Goal: Communication & Community: Ask a question

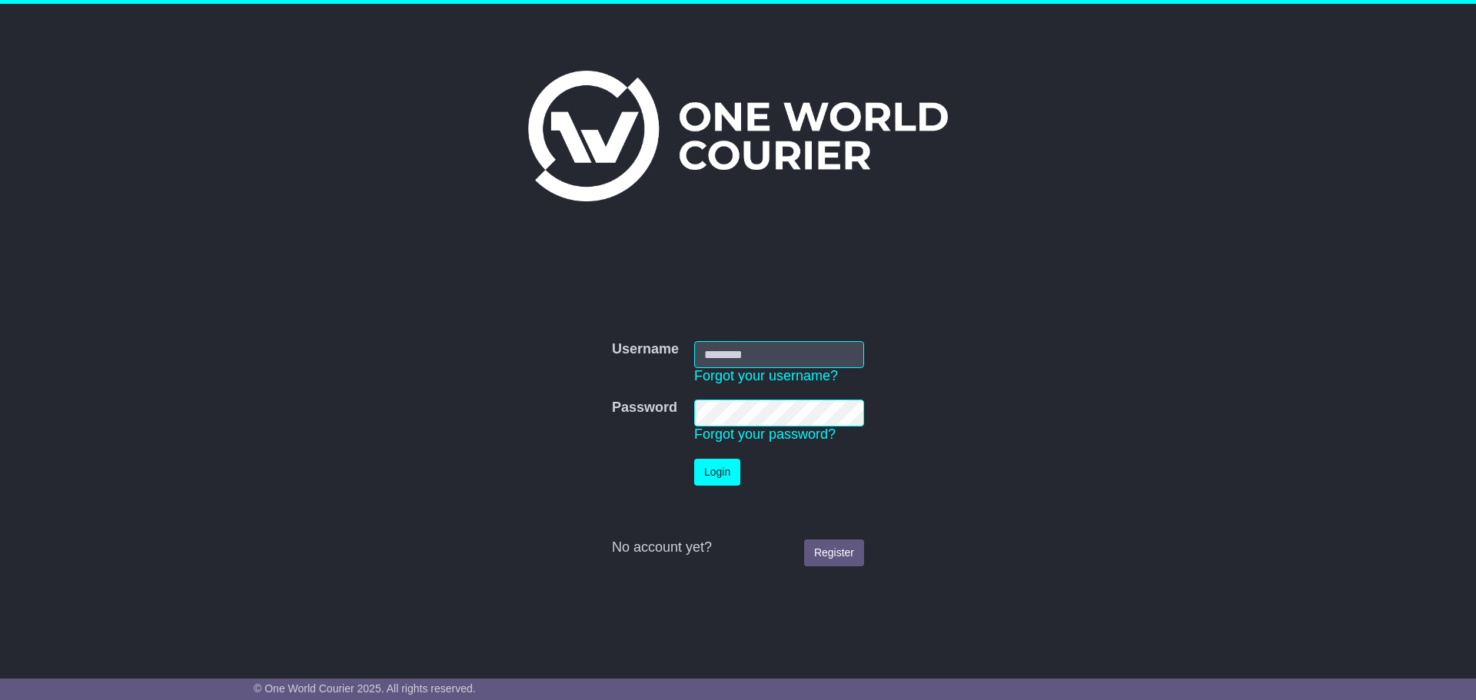
type input "**********"
click at [728, 470] on button "Login" at bounding box center [717, 472] width 46 height 27
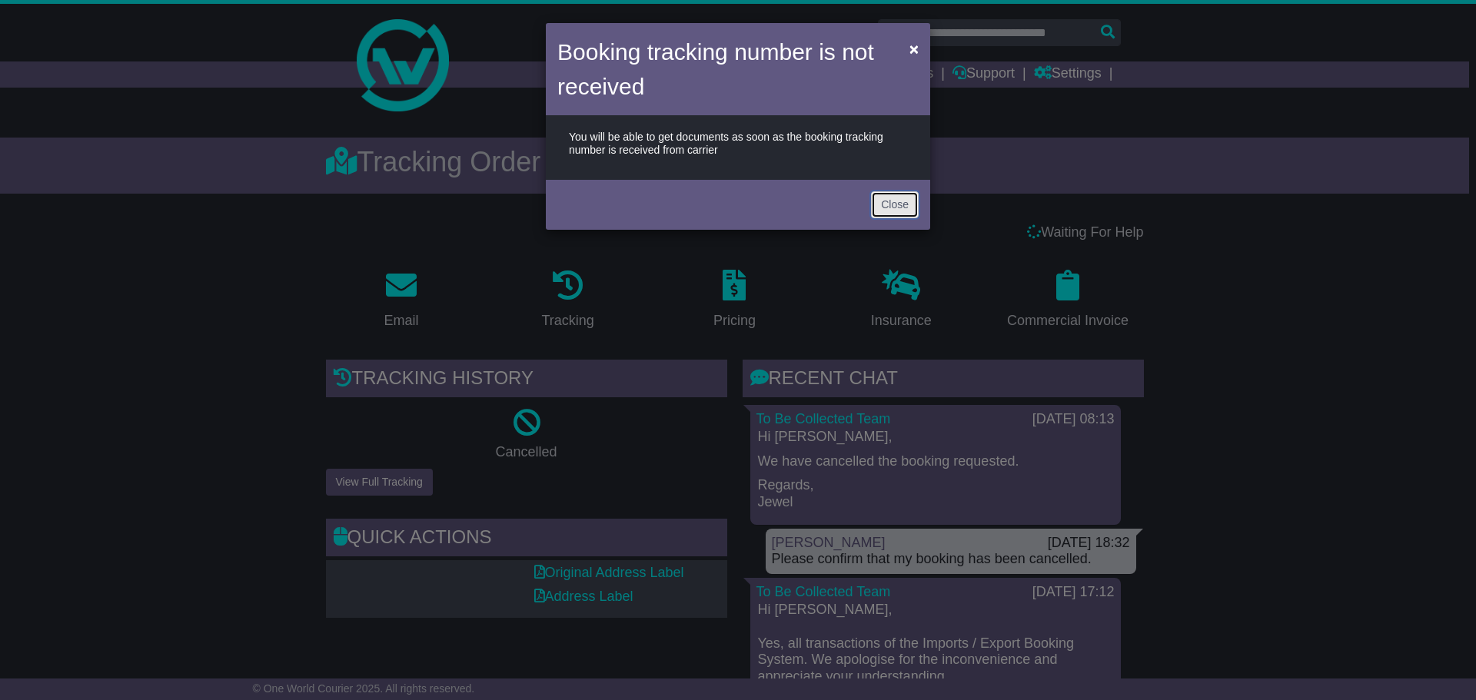
click at [887, 201] on button "Close" at bounding box center [895, 204] width 48 height 27
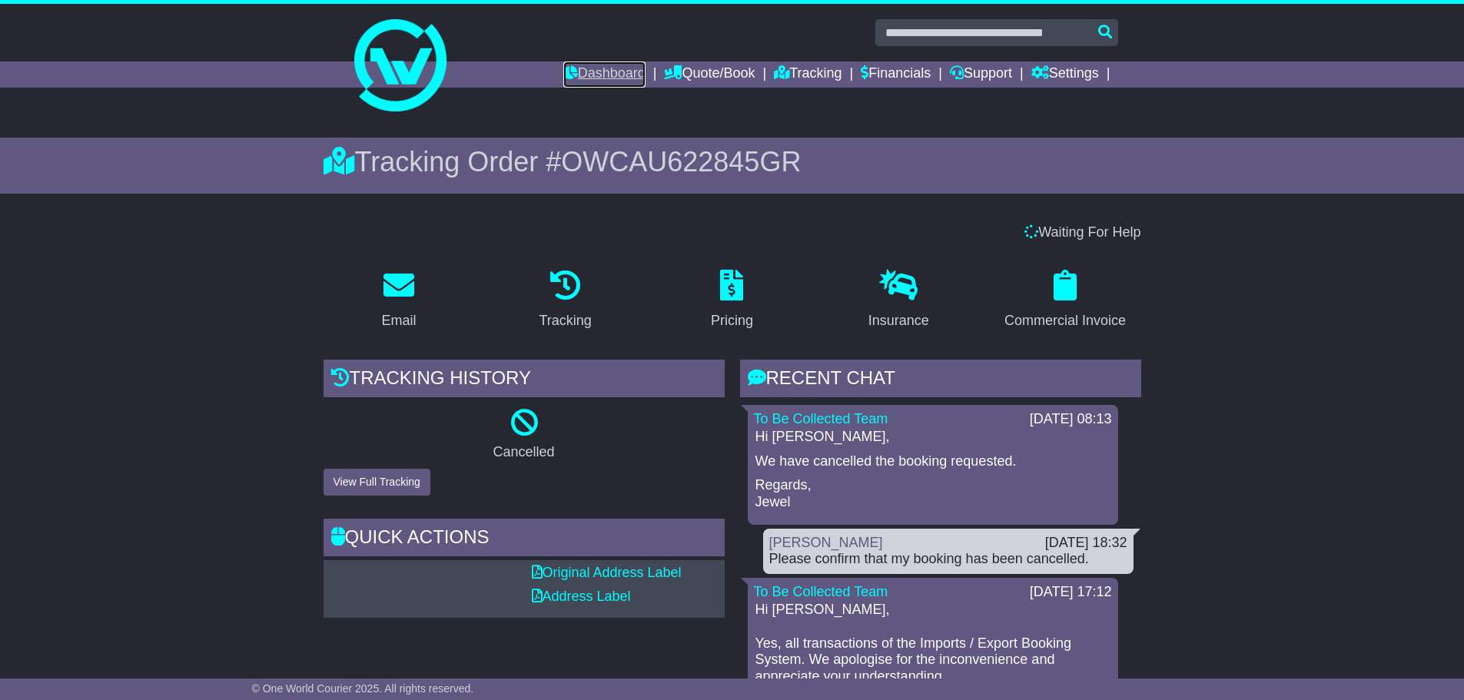
click at [595, 76] on link "Dashboard" at bounding box center [604, 74] width 82 height 26
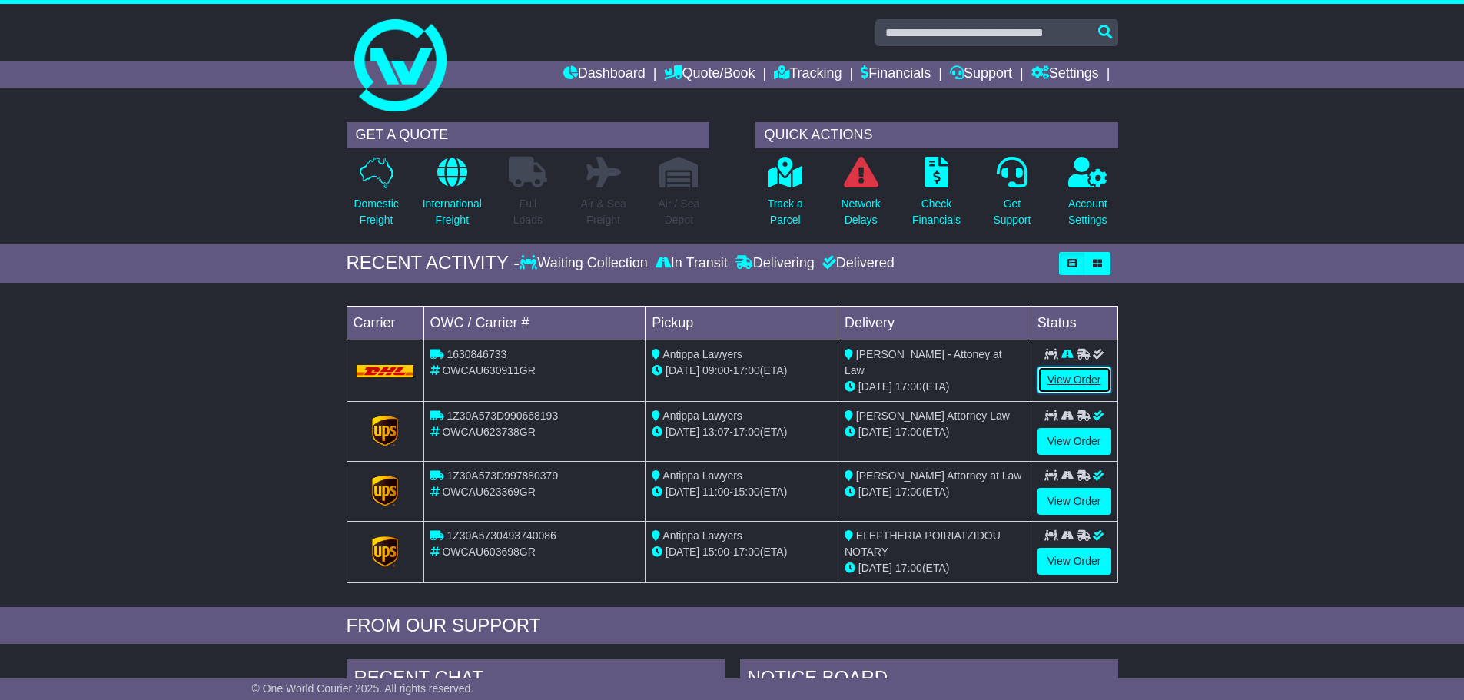
click at [1081, 380] on link "View Order" at bounding box center [1075, 380] width 74 height 27
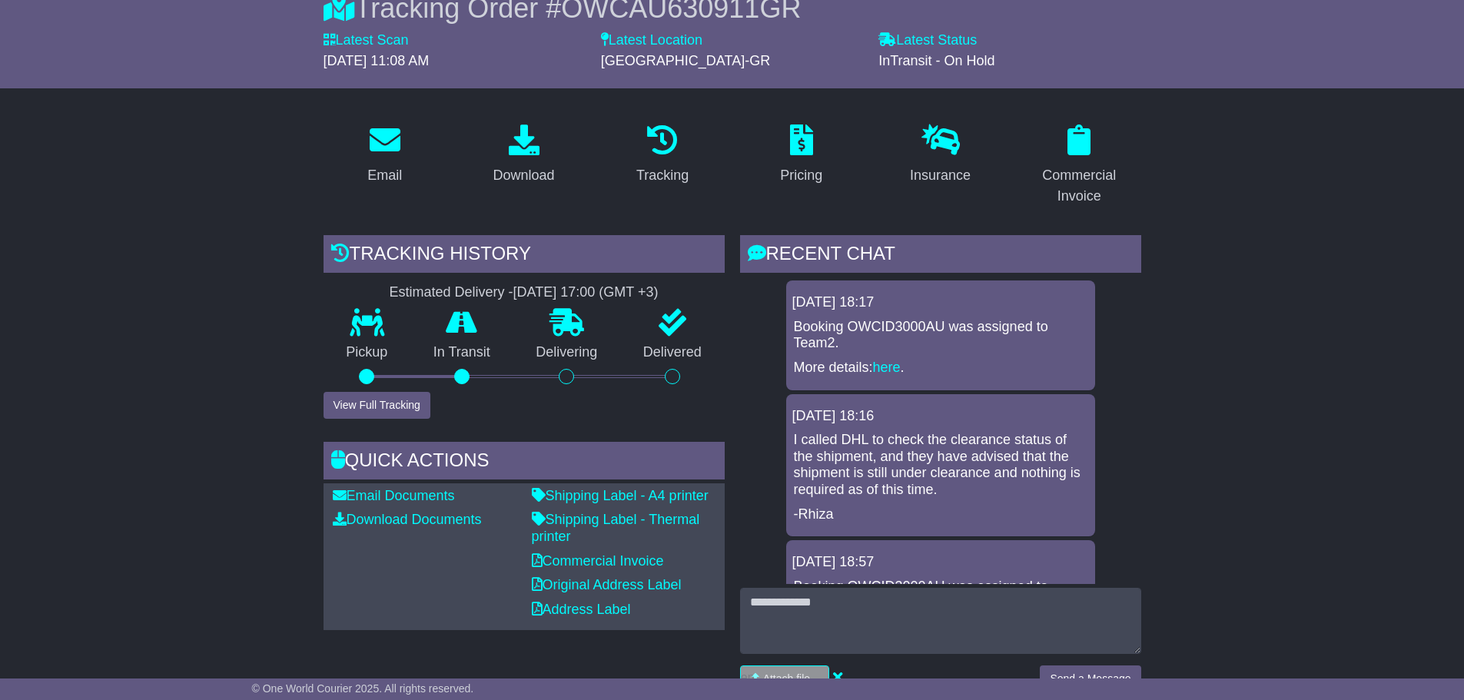
scroll to position [231, 0]
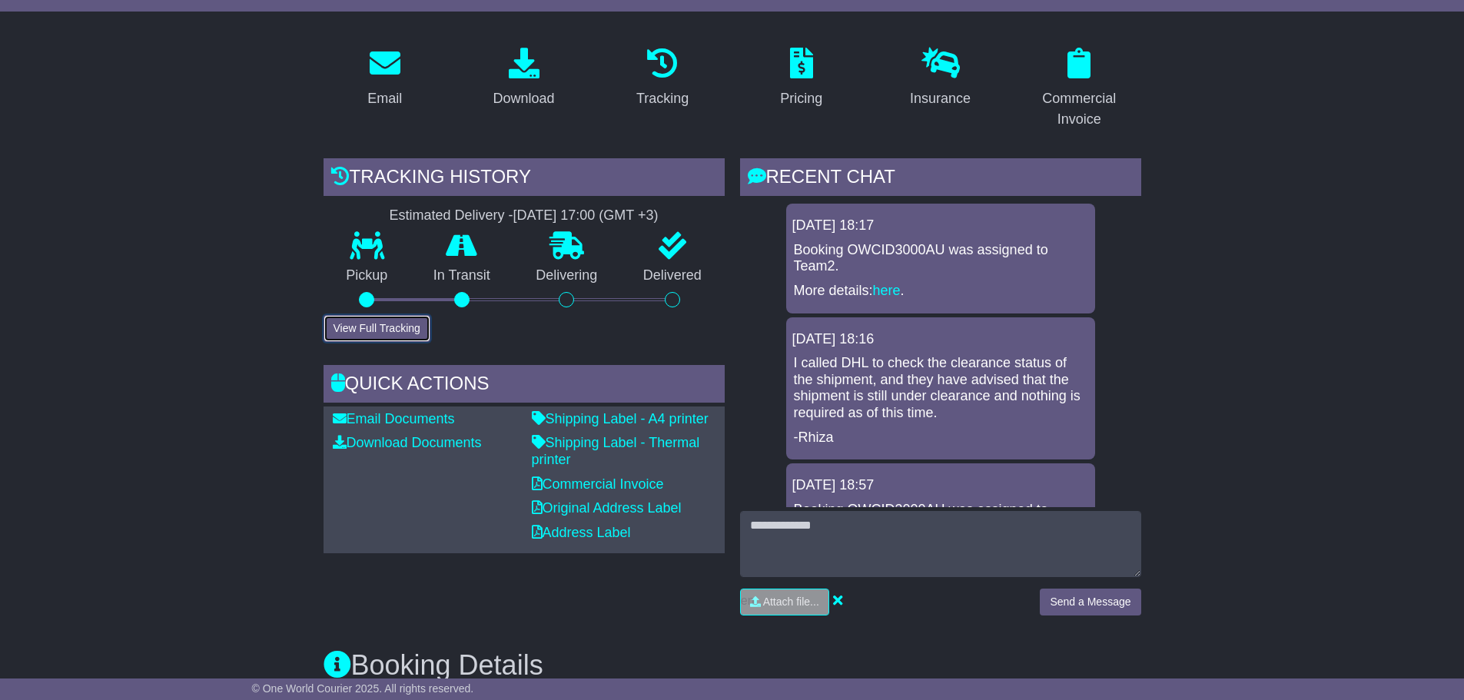
click at [414, 328] on button "View Full Tracking" at bounding box center [377, 328] width 107 height 27
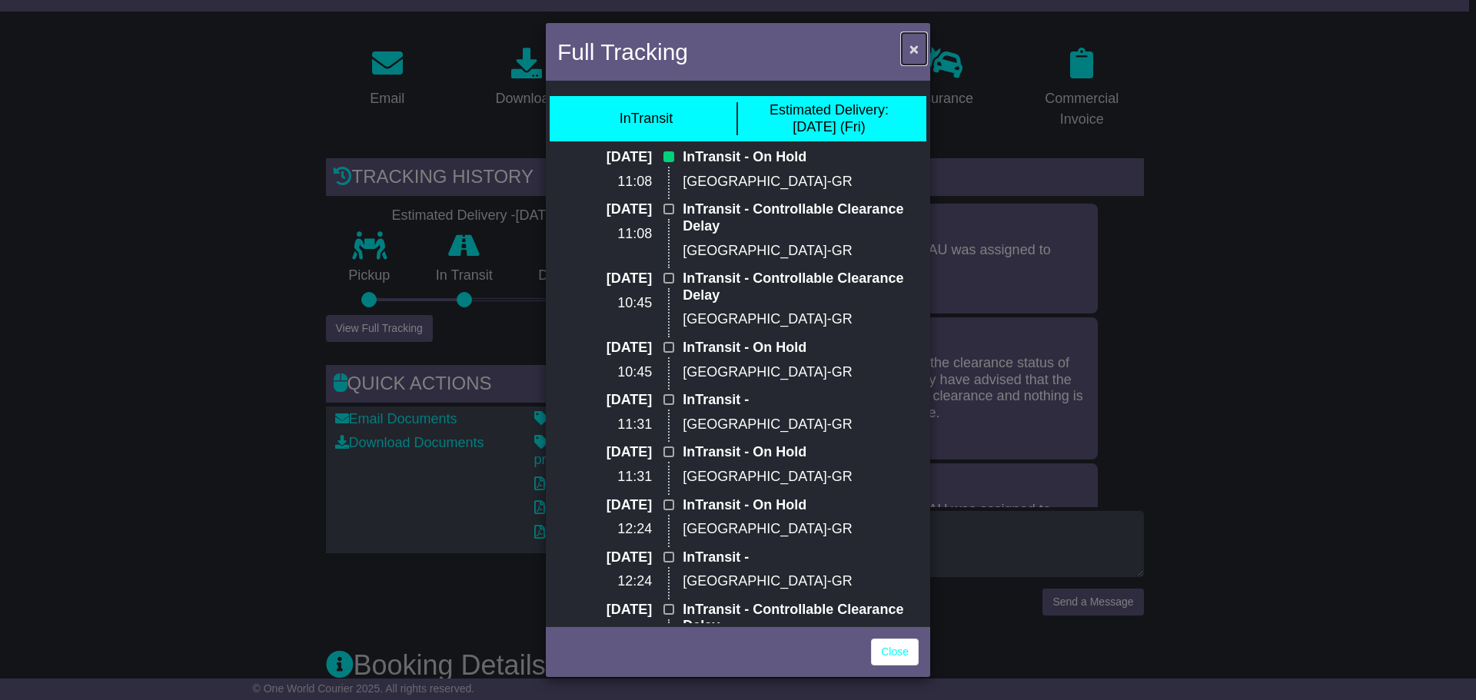
click at [909, 44] on span "×" at bounding box center [913, 49] width 9 height 18
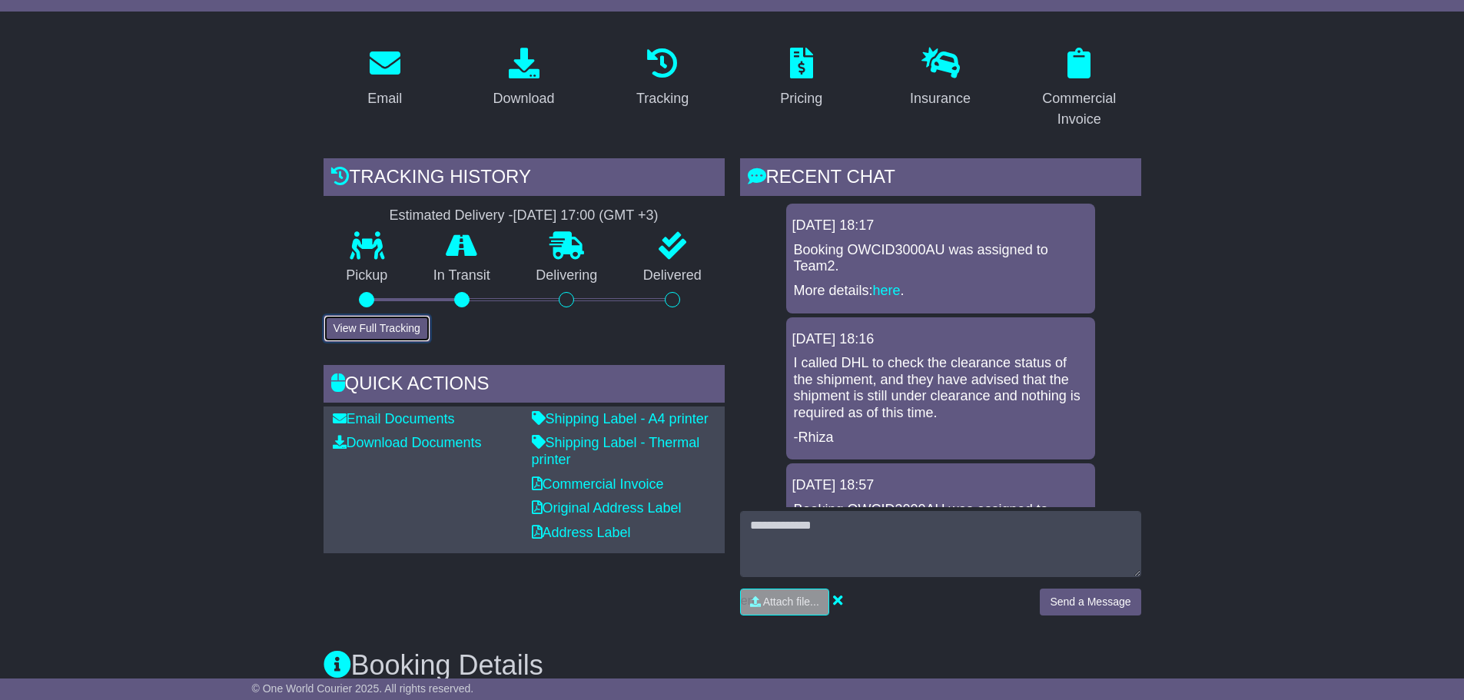
scroll to position [154, 0]
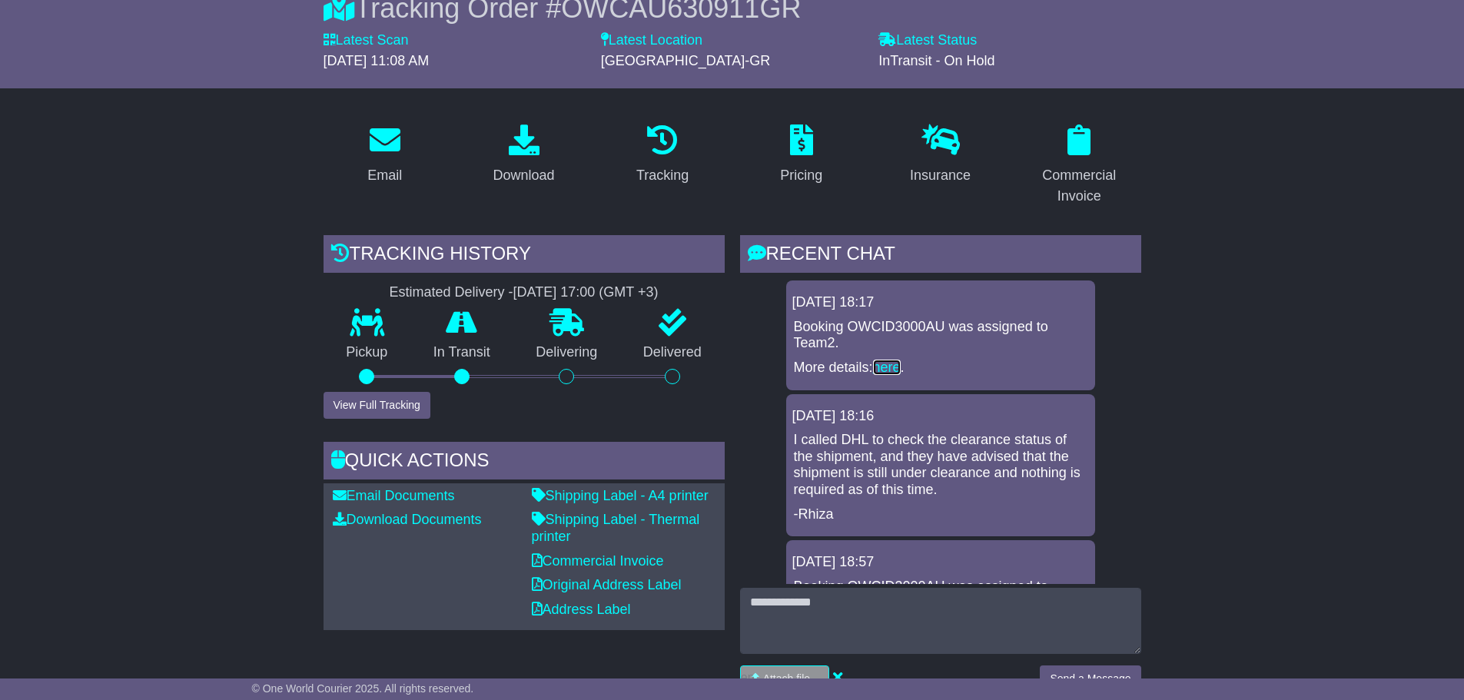
click at [898, 367] on link "here" at bounding box center [887, 367] width 28 height 15
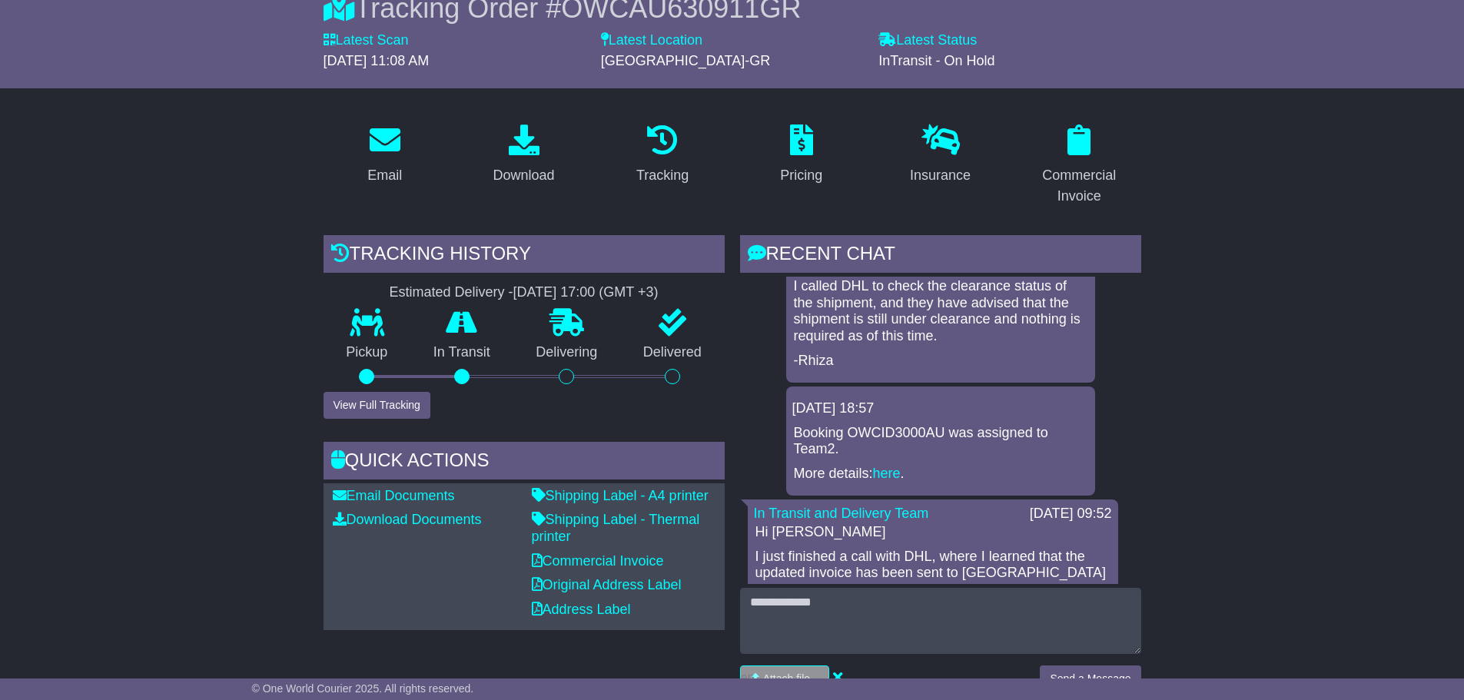
scroll to position [0, 0]
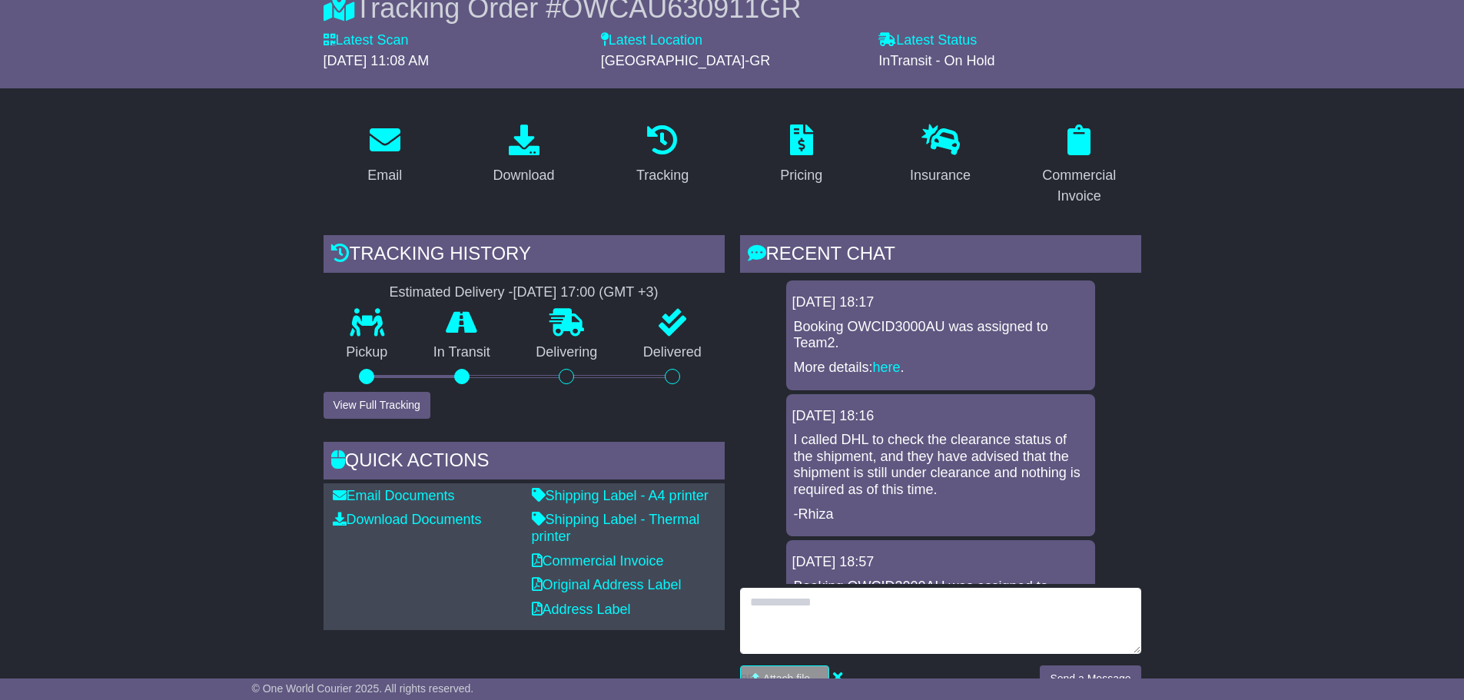
click at [909, 630] on textarea at bounding box center [940, 621] width 401 height 66
type textarea "*"
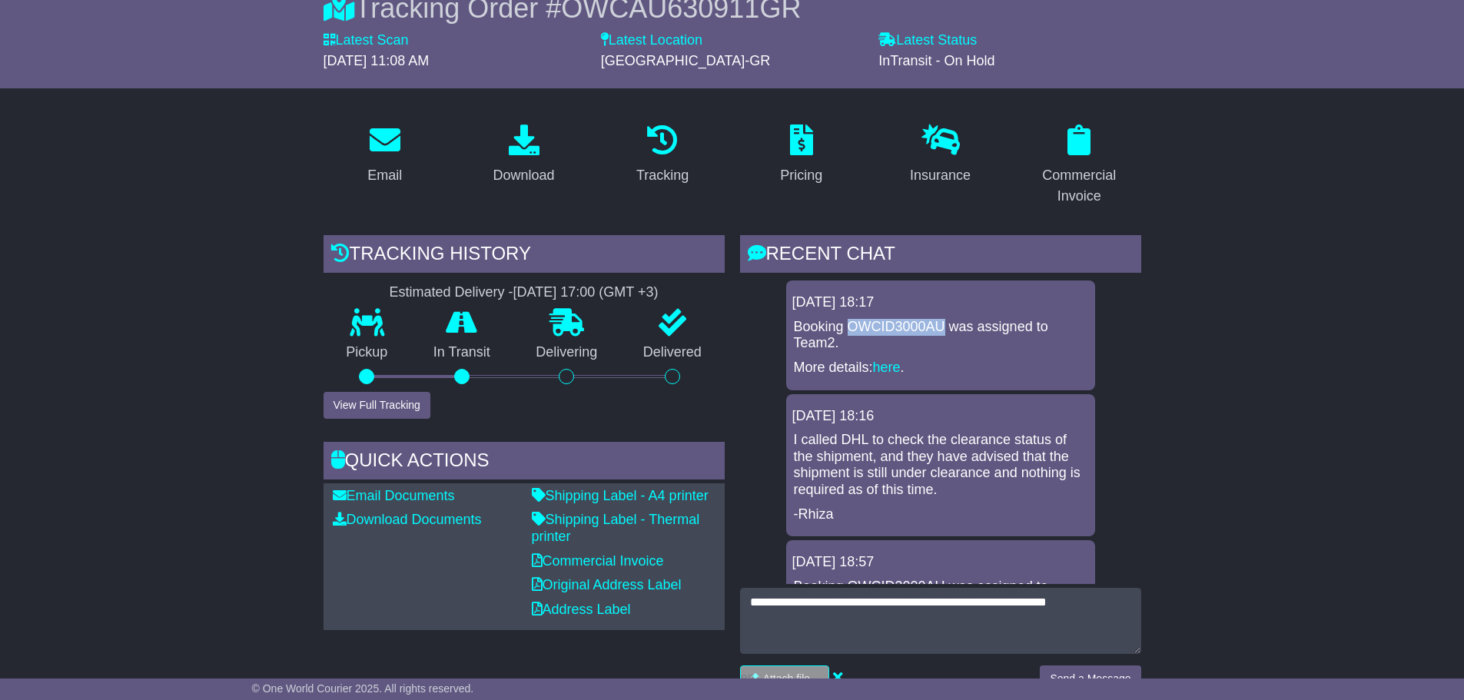
drag, startPoint x: 944, startPoint y: 321, endPoint x: 849, endPoint y: 326, distance: 94.6
click at [849, 326] on p "Booking OWCID3000AU was assigned to Team2." at bounding box center [941, 335] width 294 height 33
copy p "OWCID3000AU"
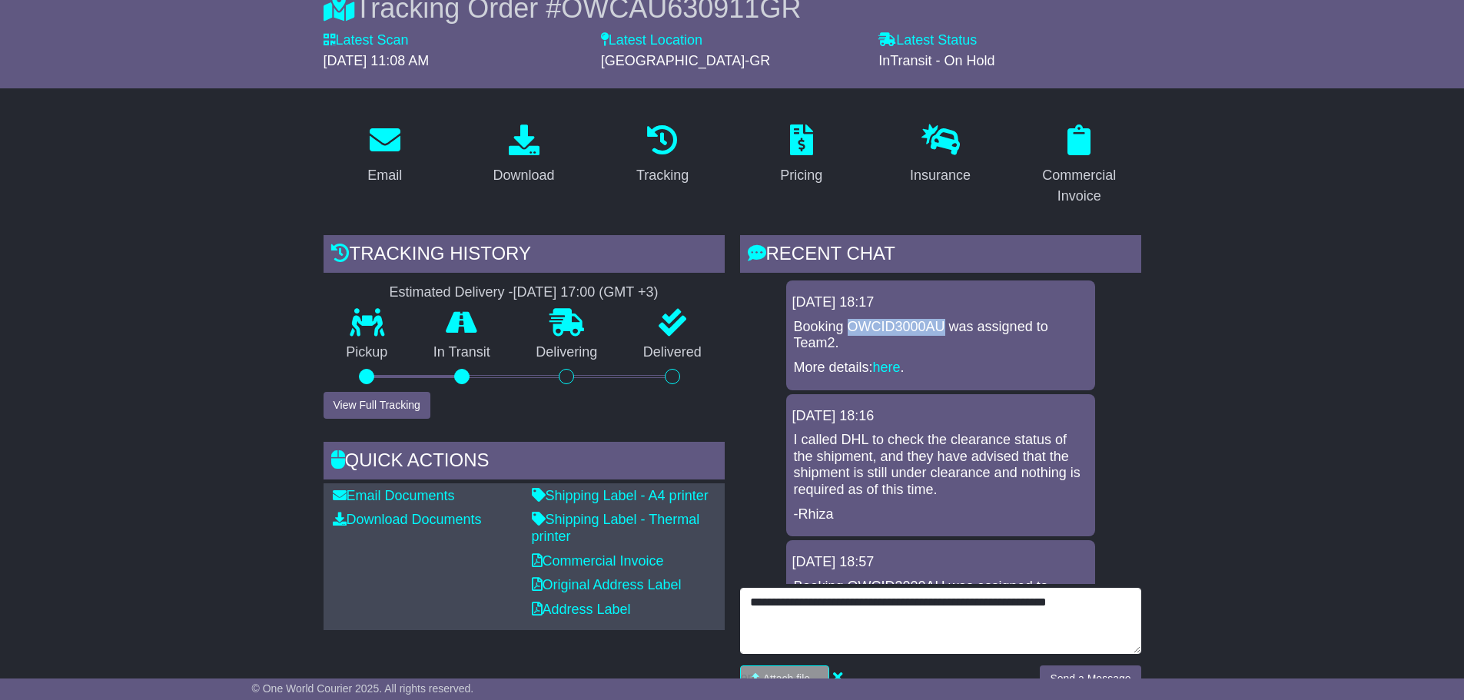
click at [1108, 601] on textarea "**********" at bounding box center [940, 621] width 401 height 66
drag, startPoint x: 1098, startPoint y: 603, endPoint x: 1048, endPoint y: 599, distance: 50.8
click at [1048, 599] on textarea "**********" at bounding box center [940, 621] width 401 height 66
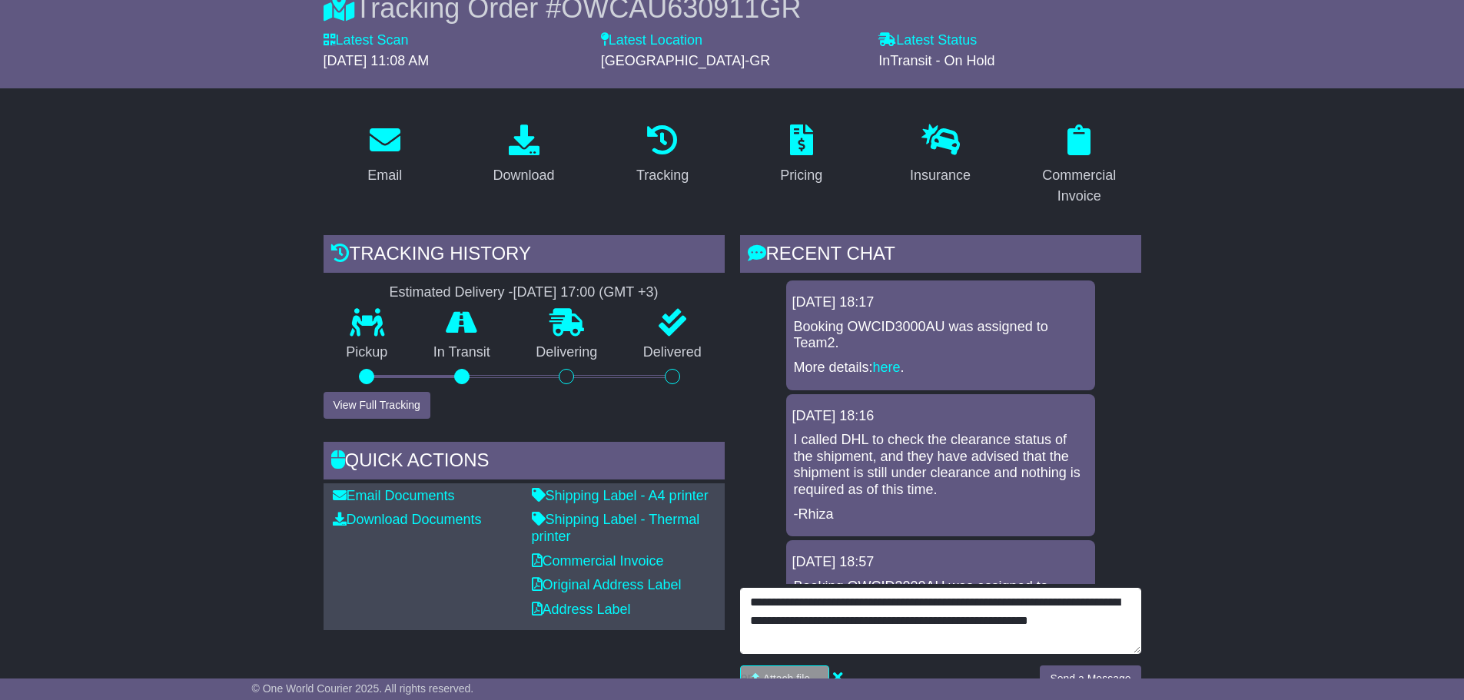
scroll to position [307, 0]
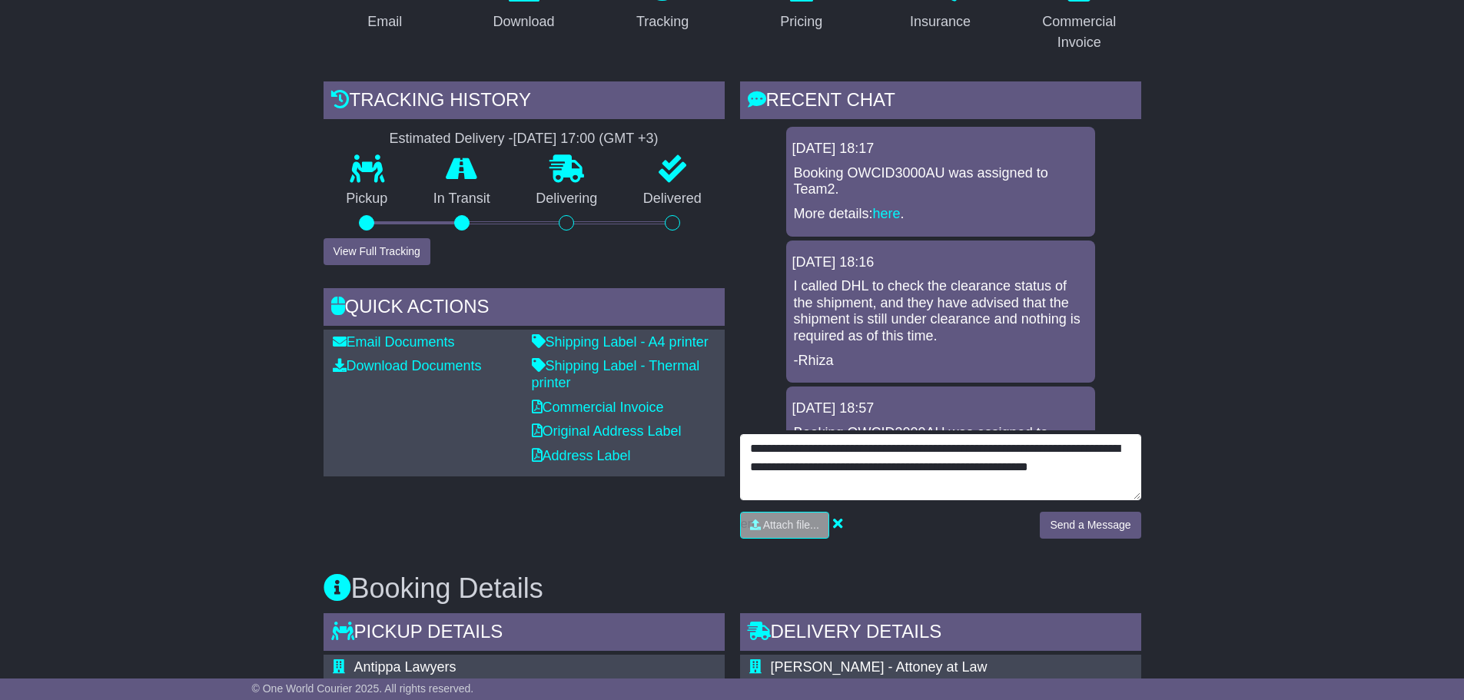
type textarea "**********"
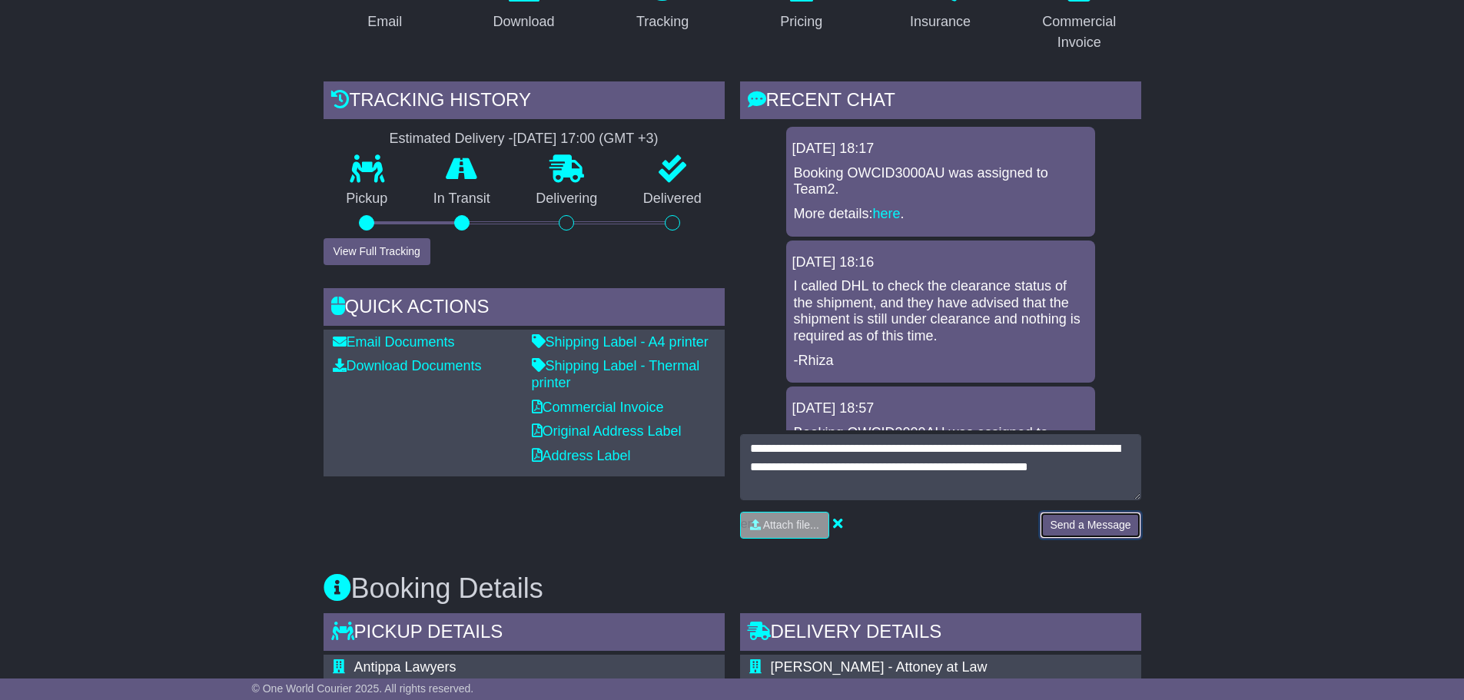
click at [1081, 528] on button "Send a Message" at bounding box center [1090, 525] width 101 height 27
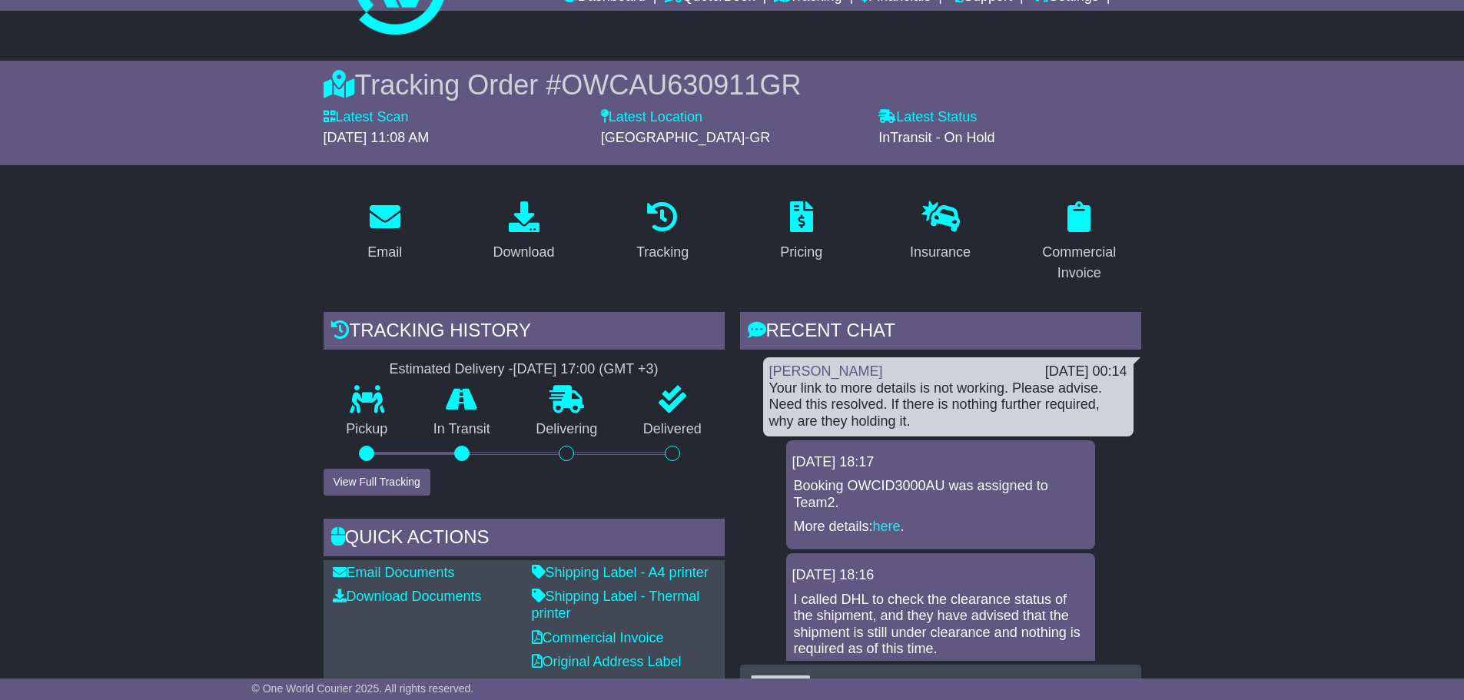
scroll to position [0, 0]
